Goal: Task Accomplishment & Management: Manage account settings

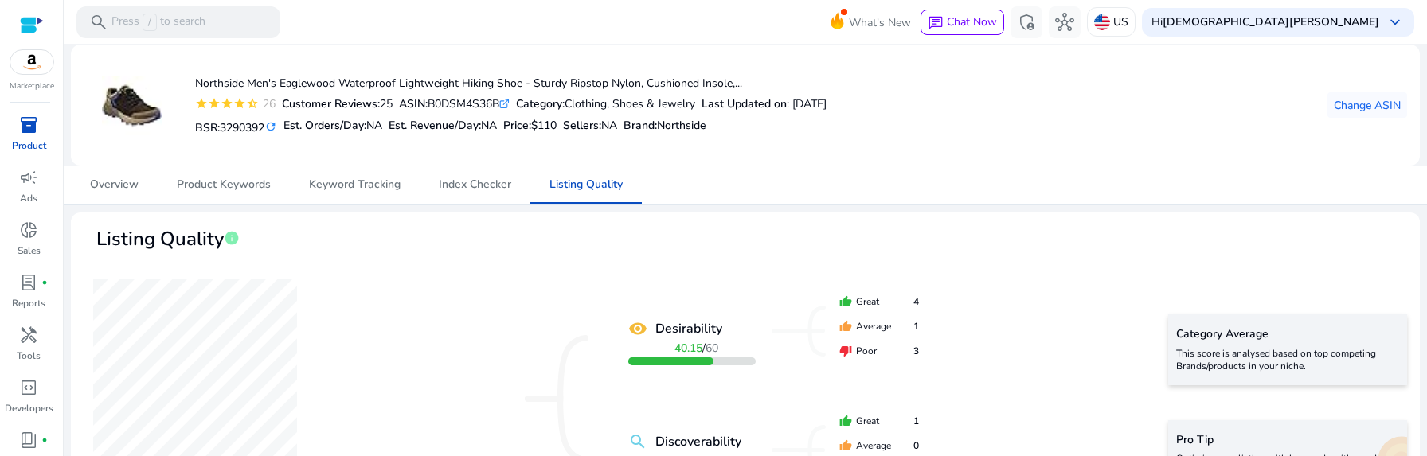
scroll to position [863, 0]
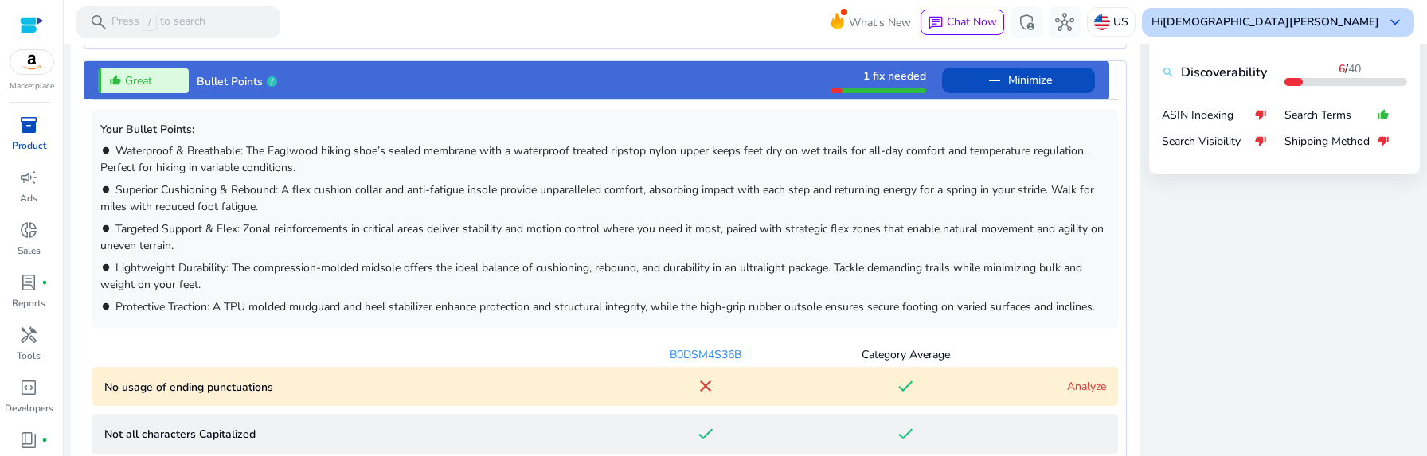
click at [1380, 25] on div "Hi Christian Sandstrom keyboard_arrow_down" at bounding box center [1278, 22] width 272 height 29
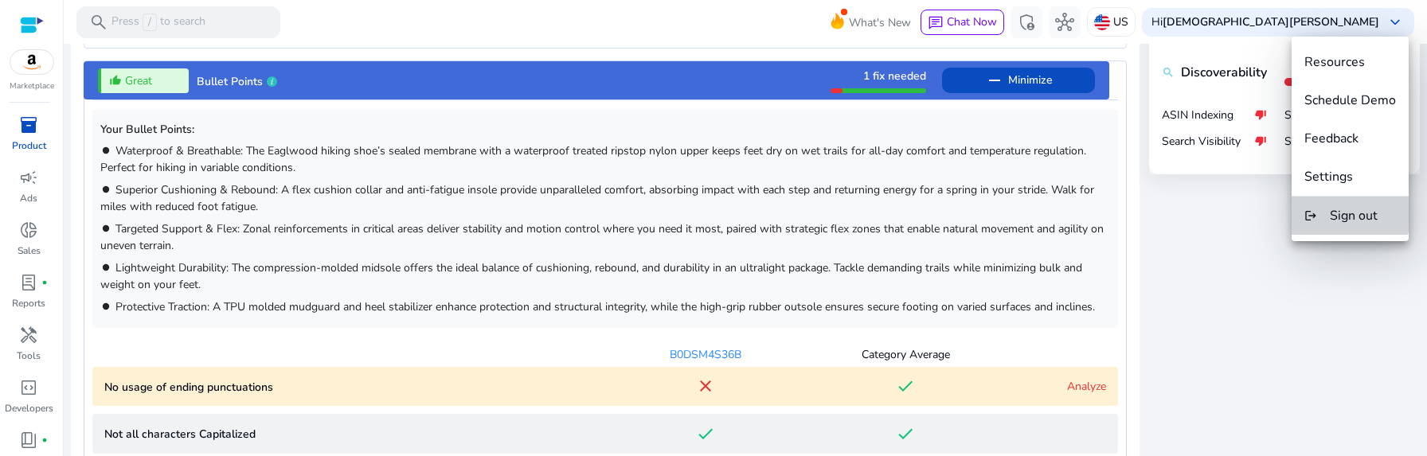
click at [1347, 209] on span "Sign out" at bounding box center [1354, 216] width 48 height 18
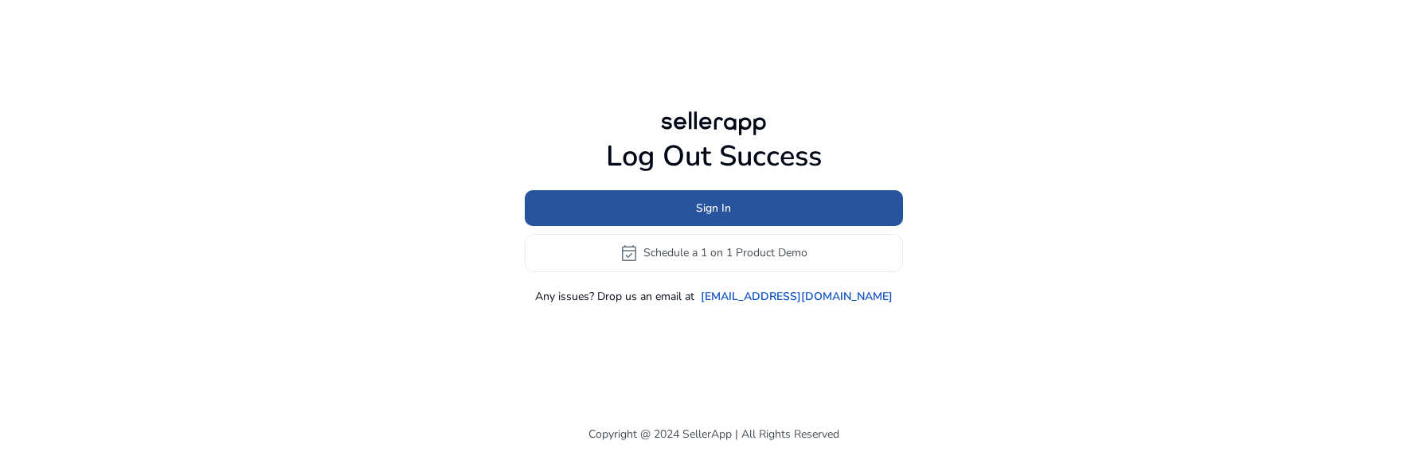
click at [663, 204] on span at bounding box center [714, 208] width 378 height 38
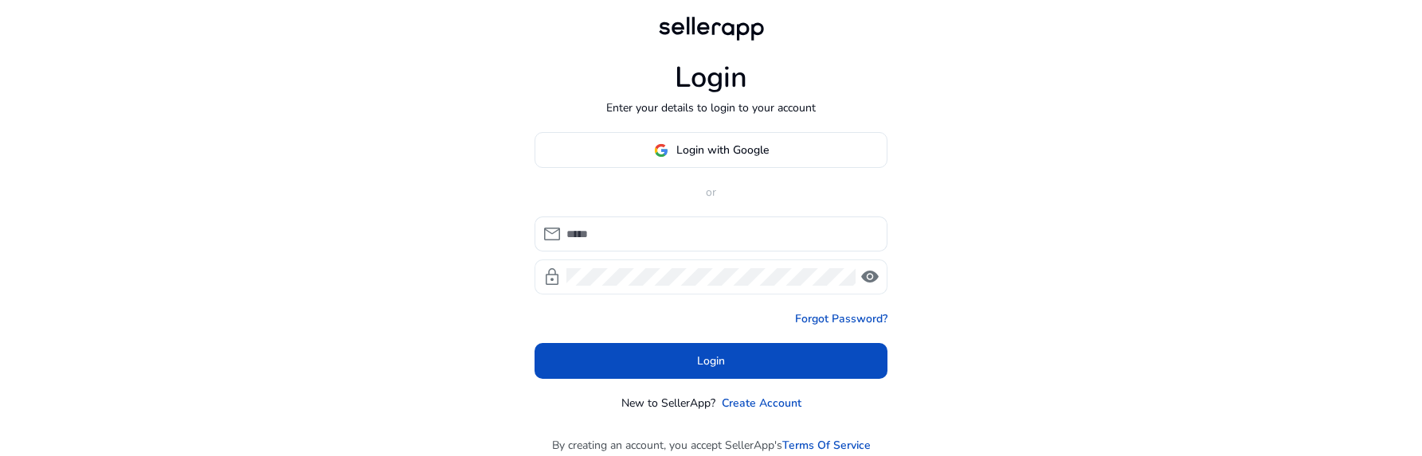
type input "**********"
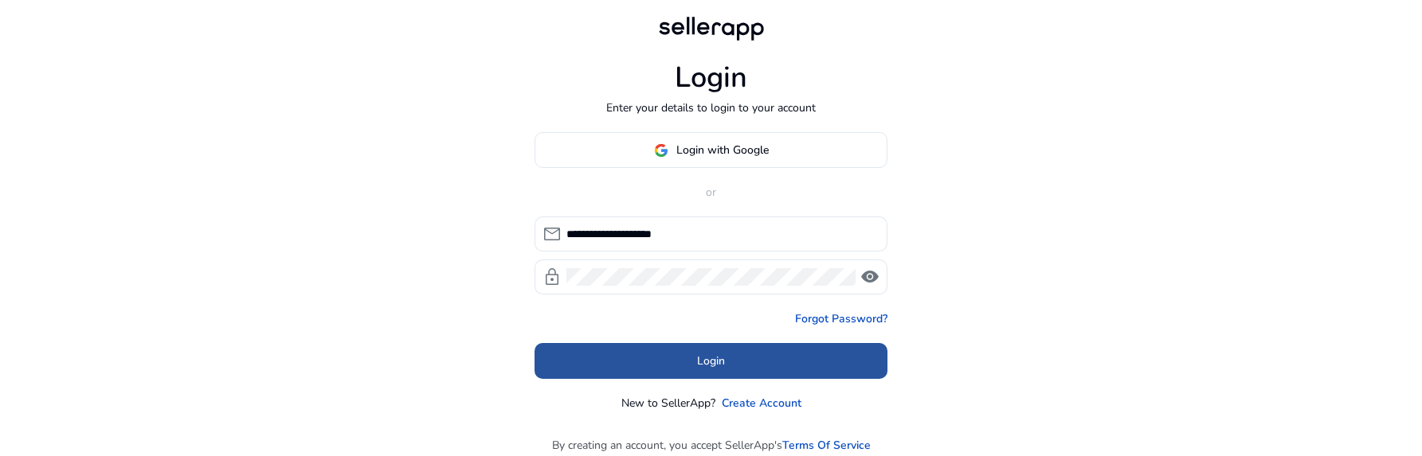
click at [672, 352] on span at bounding box center [710, 362] width 353 height 38
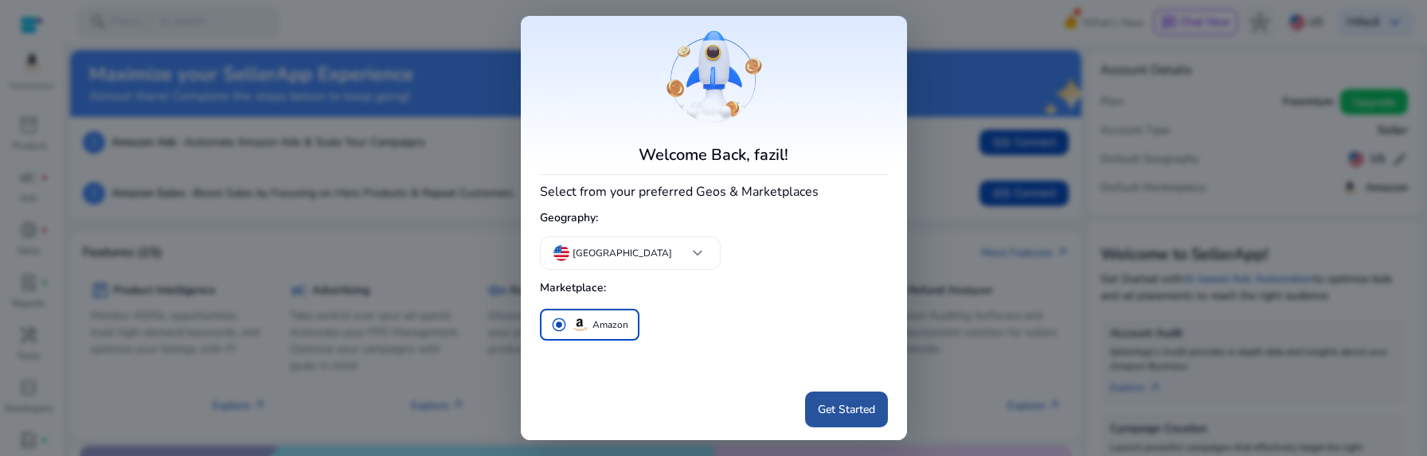
click at [853, 418] on span at bounding box center [846, 410] width 83 height 38
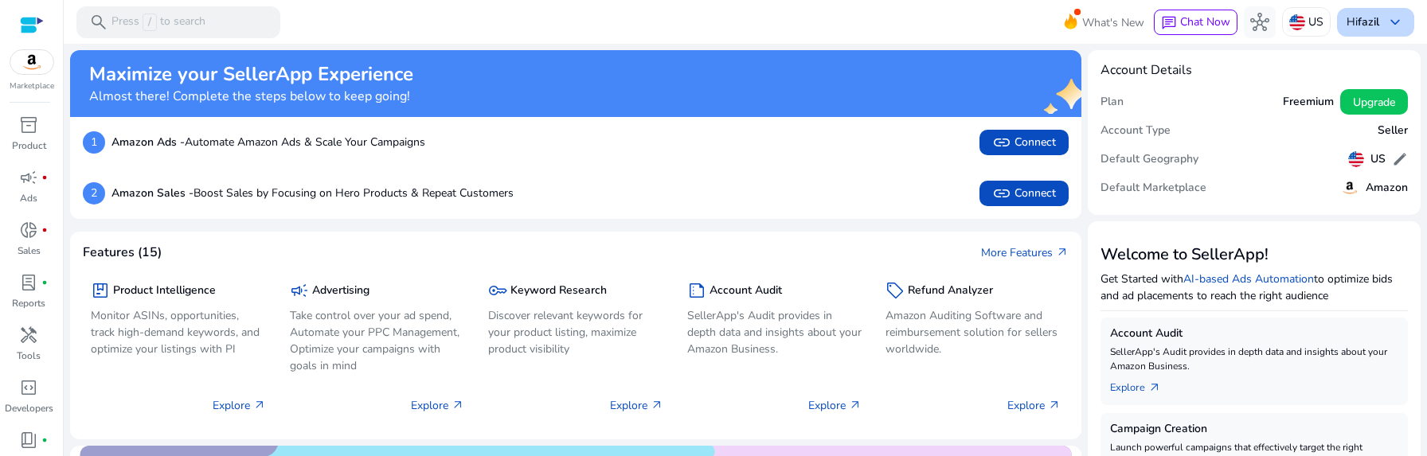
click at [1386, 21] on span "keyboard_arrow_down" at bounding box center [1395, 22] width 19 height 19
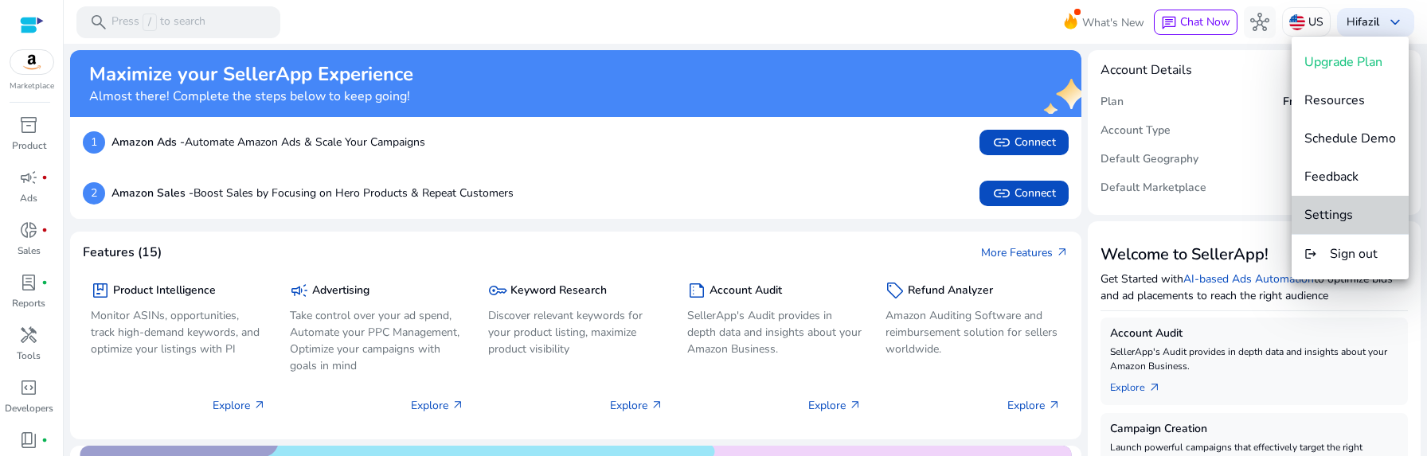
click at [1352, 213] on span "Settings" at bounding box center [1329, 215] width 49 height 18
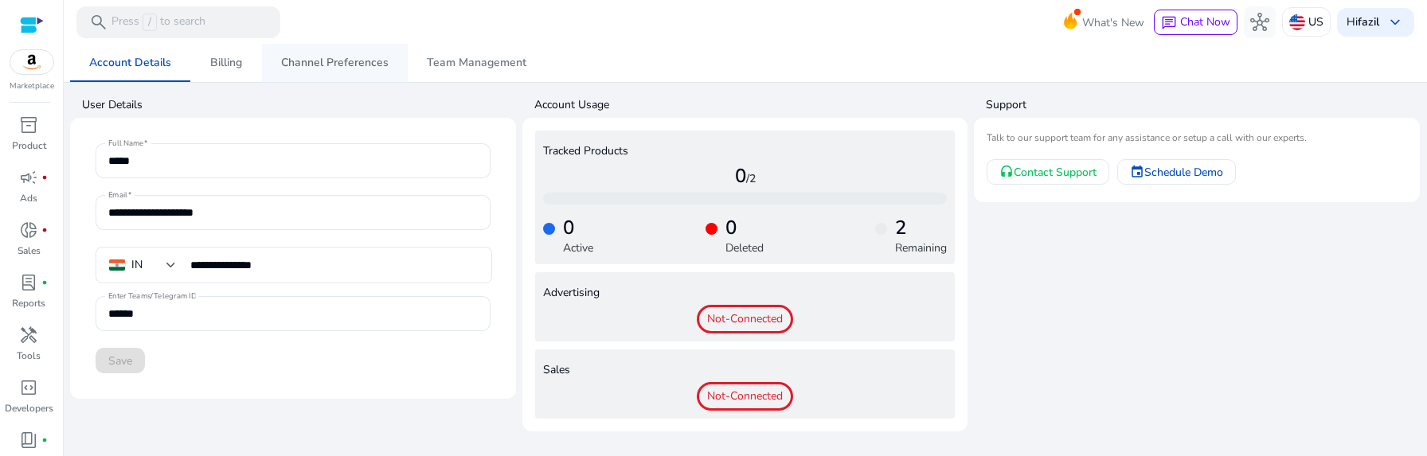
click at [351, 61] on span "Channel Preferences" at bounding box center [335, 62] width 108 height 11
